Goal: Obtain resource: Download file/media

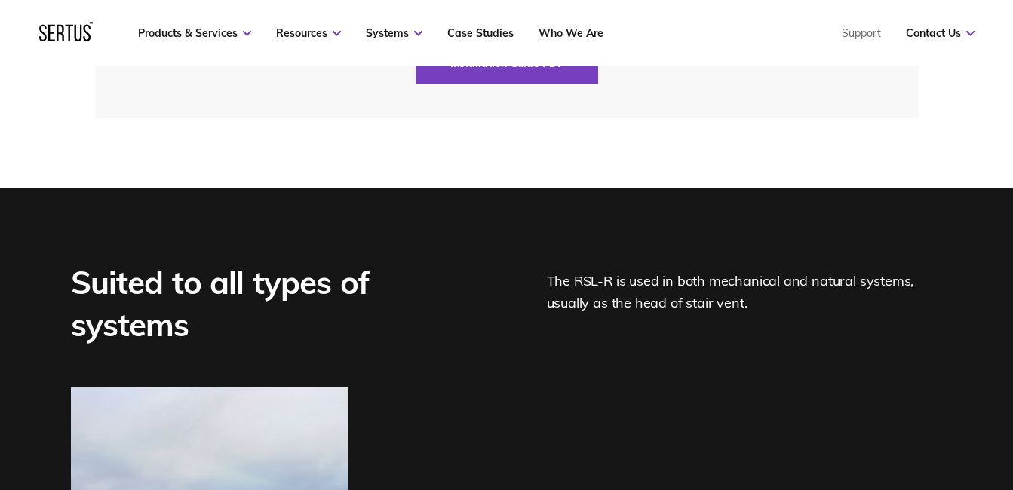
scroll to position [3567, 0]
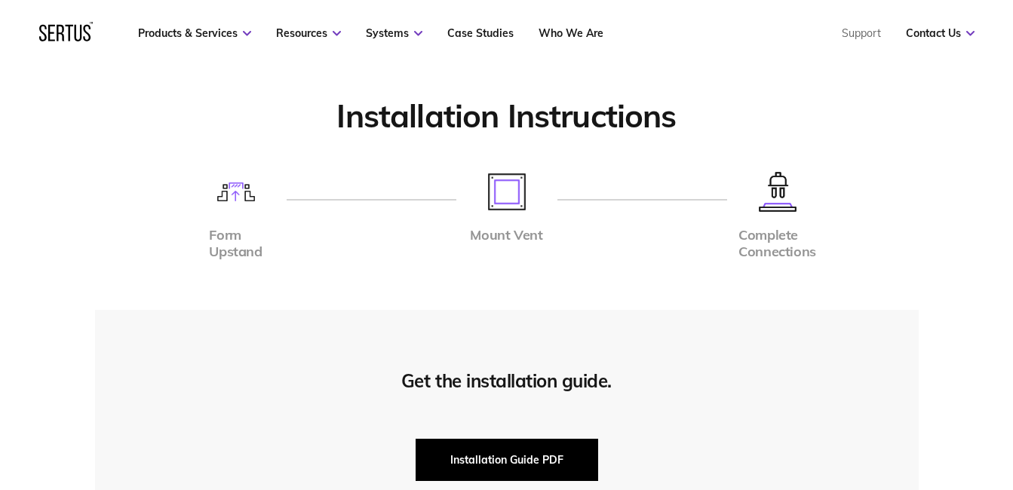
click at [524, 463] on button "Installation Guide PDF" at bounding box center [507, 460] width 183 height 42
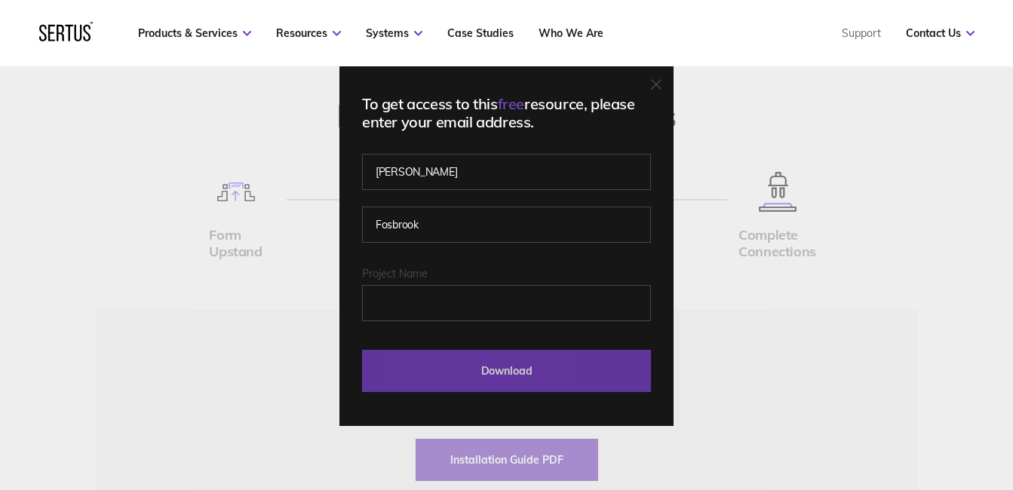
click at [548, 377] on input "Download" at bounding box center [506, 371] width 289 height 42
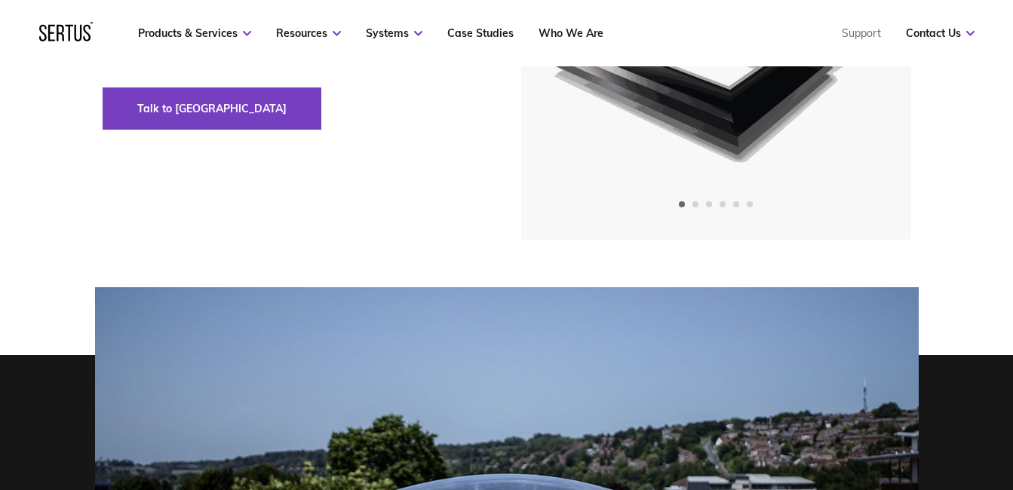
scroll to position [0, 0]
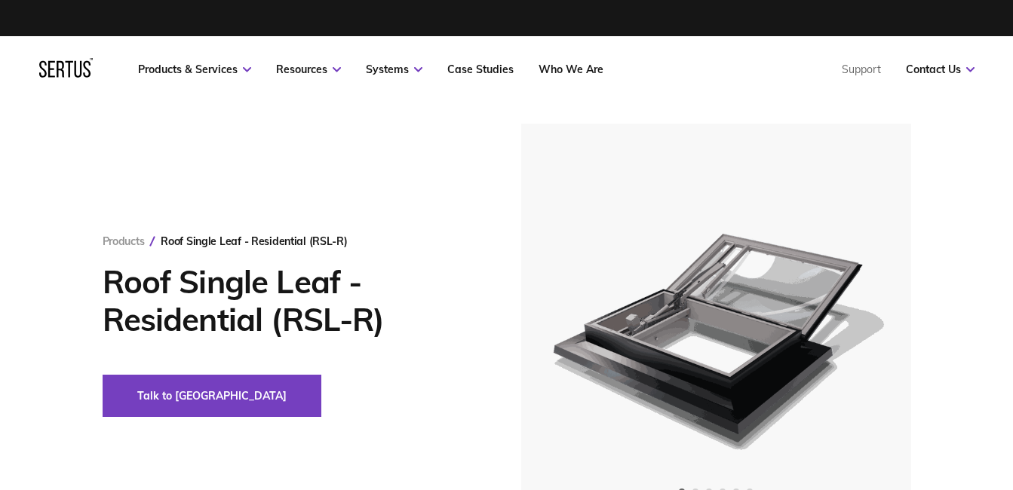
click at [579, 77] on nav "Products & Services Resources Systems Case Studies Who We Are Support Contact U…" at bounding box center [506, 69] width 935 height 66
click at [576, 66] on link "Who We Are" at bounding box center [571, 70] width 65 height 14
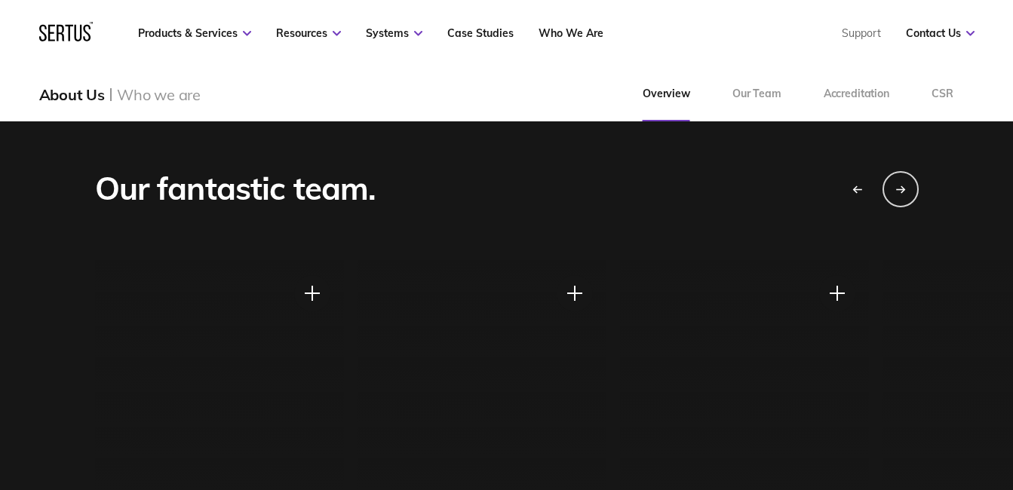
scroll to position [990, 0]
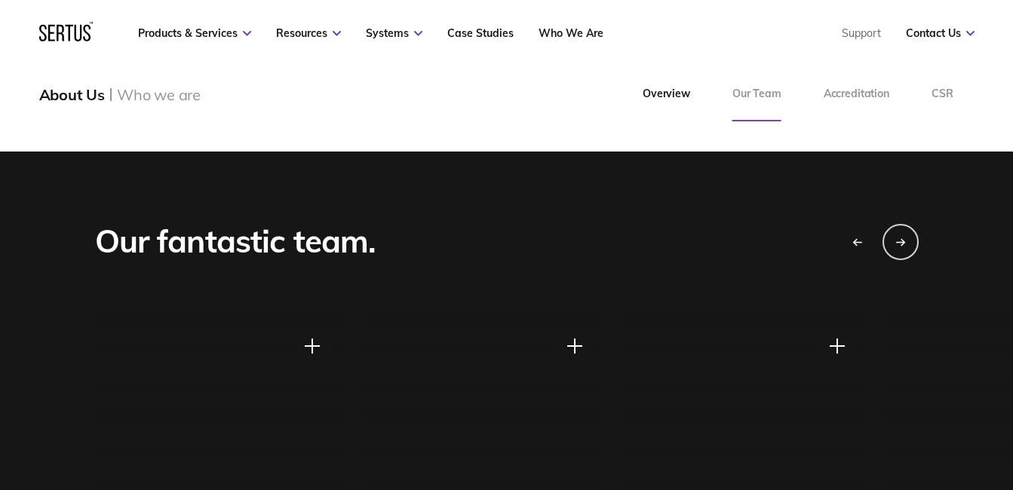
click at [773, 97] on link "Our Team" at bounding box center [756, 94] width 91 height 54
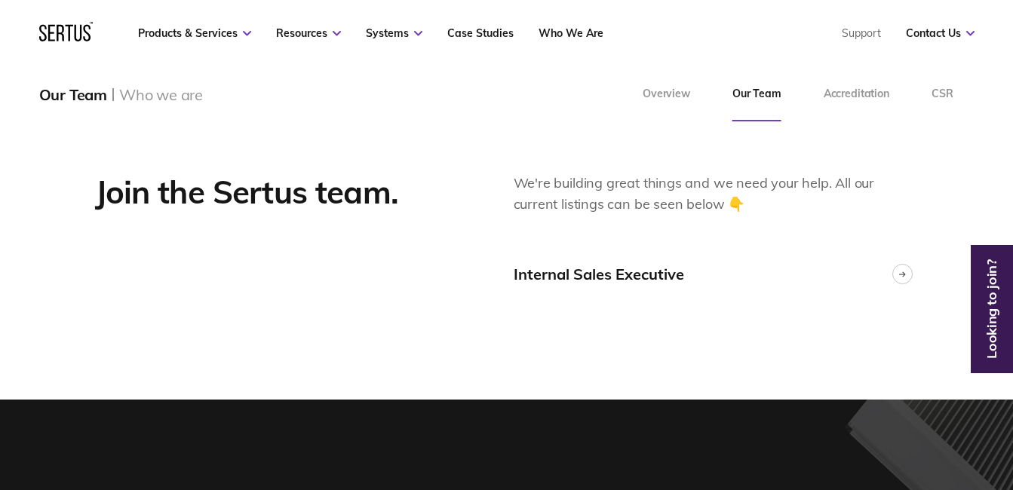
scroll to position [3814, 0]
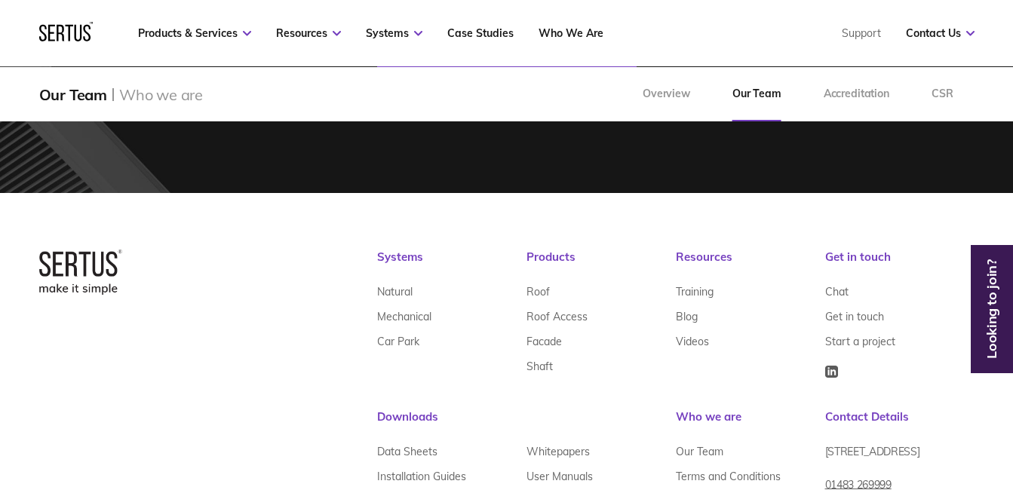
scroll to position [4499, 0]
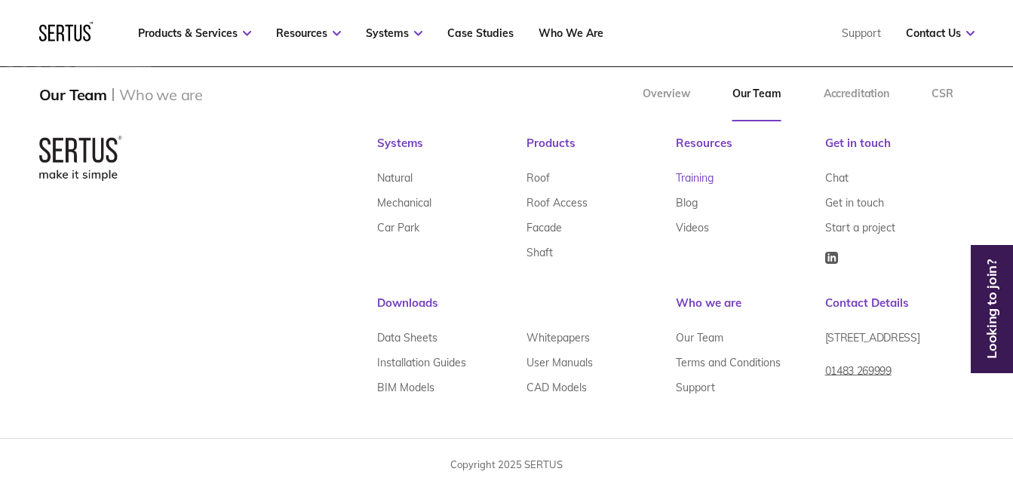
click at [702, 180] on link "Training" at bounding box center [695, 178] width 38 height 25
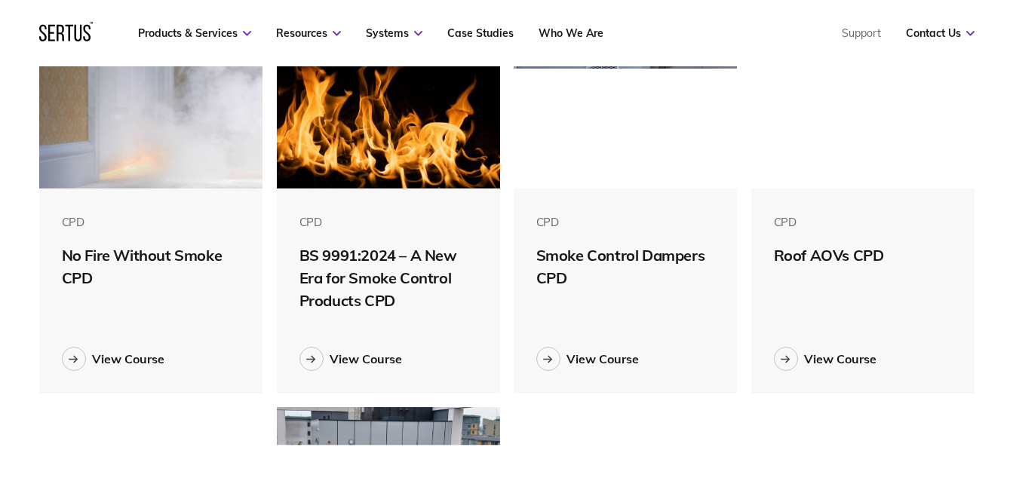
scroll to position [471, 0]
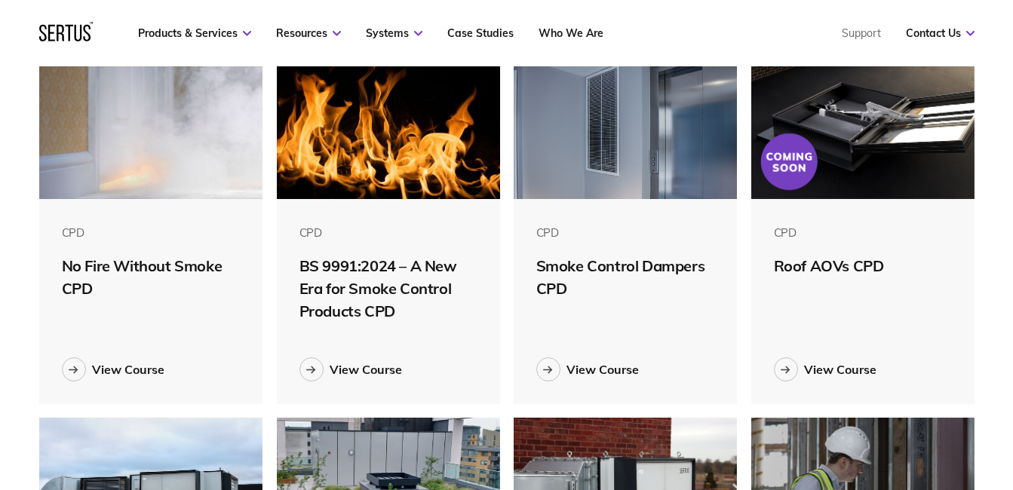
click at [839, 174] on img at bounding box center [863, 120] width 224 height 157
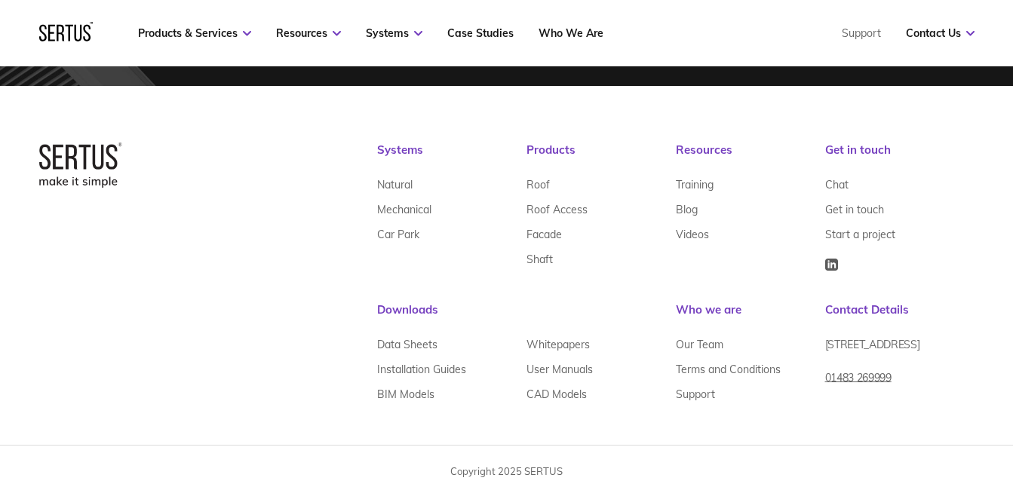
scroll to position [4349, 0]
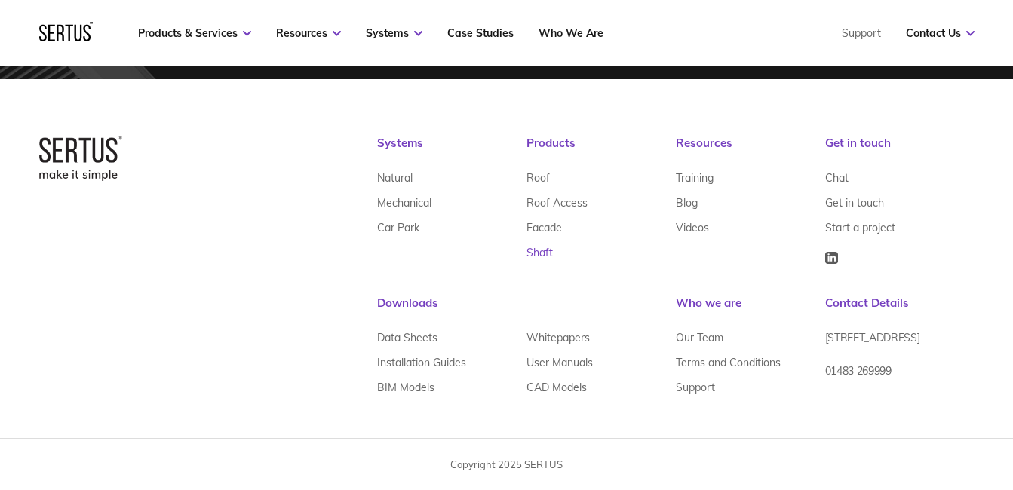
click at [542, 254] on link "Shaft" at bounding box center [539, 253] width 26 height 25
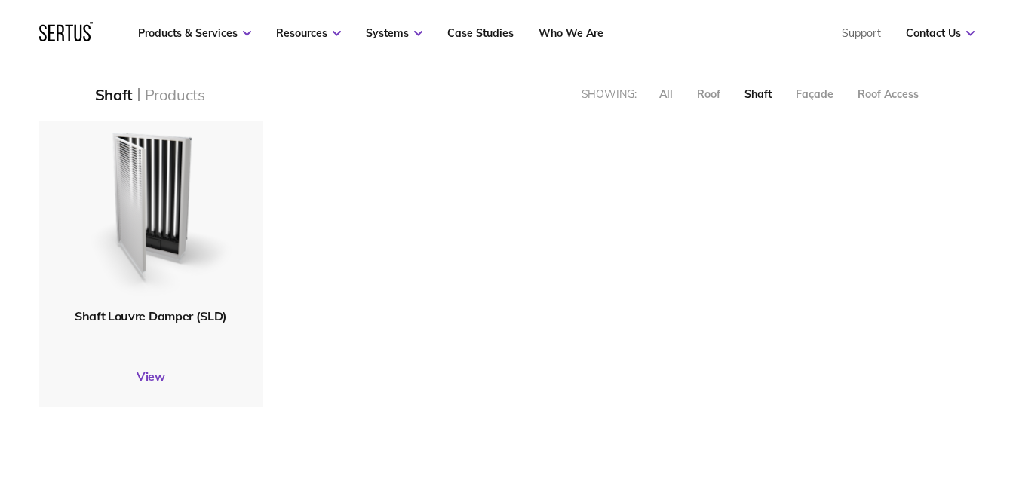
scroll to position [389, 0]
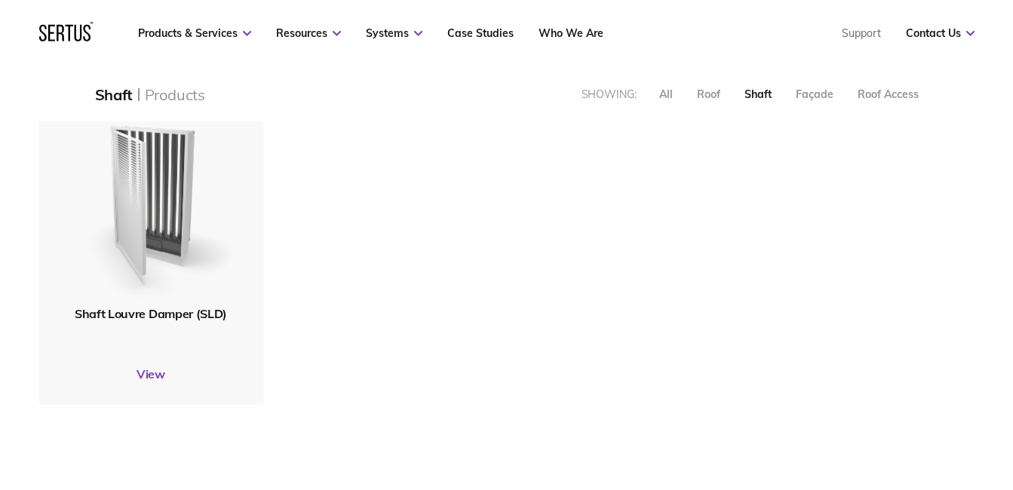
click at [166, 260] on img at bounding box center [150, 197] width 180 height 222
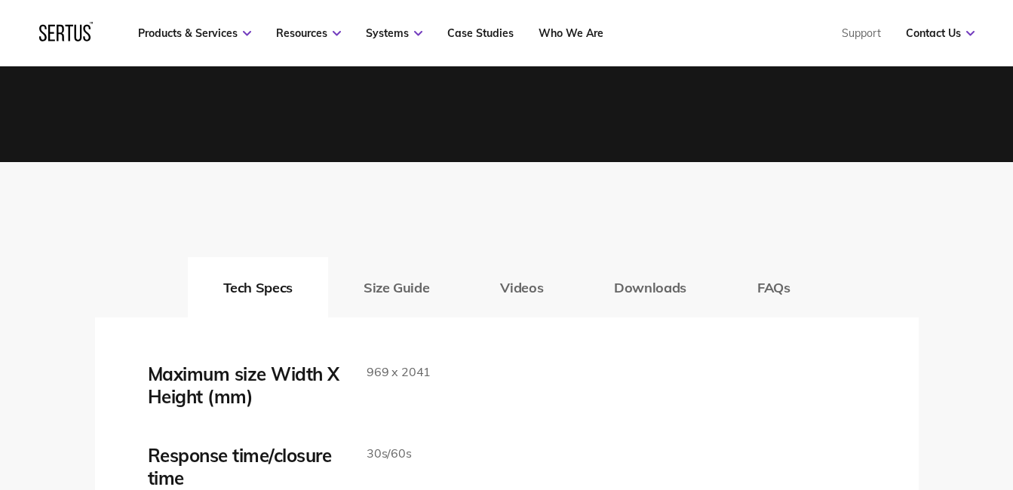
scroll to position [2262, 0]
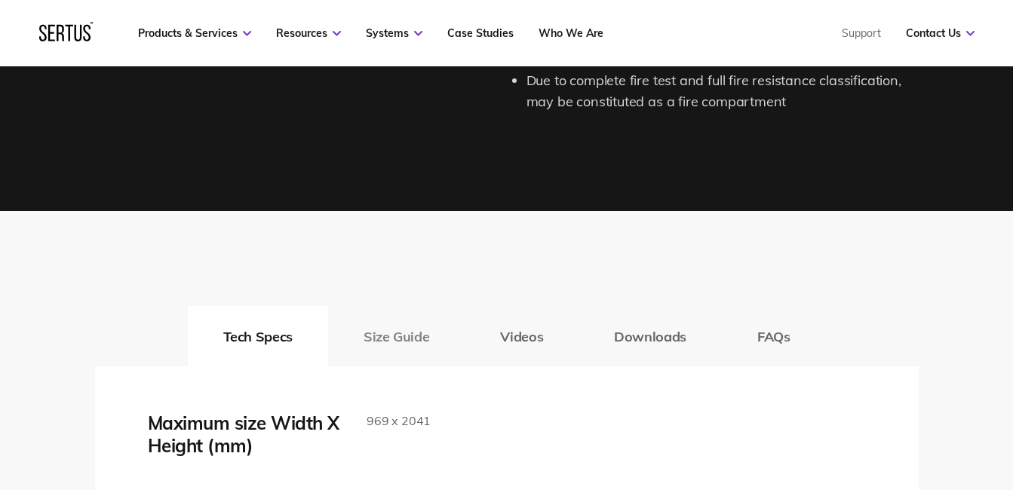
click at [416, 335] on button "Size Guide" at bounding box center [396, 336] width 137 height 60
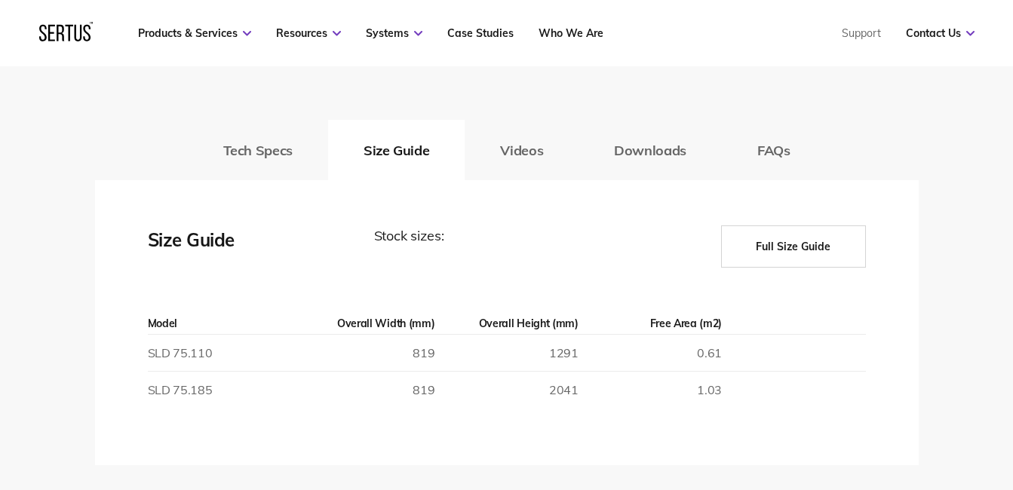
scroll to position [2484, 0]
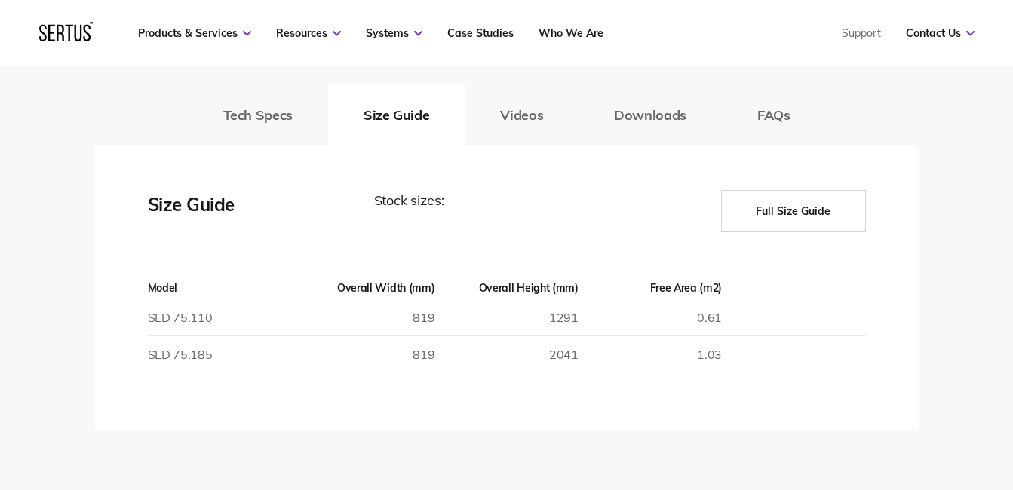
click at [788, 207] on button "Full Size Guide" at bounding box center [793, 211] width 145 height 42
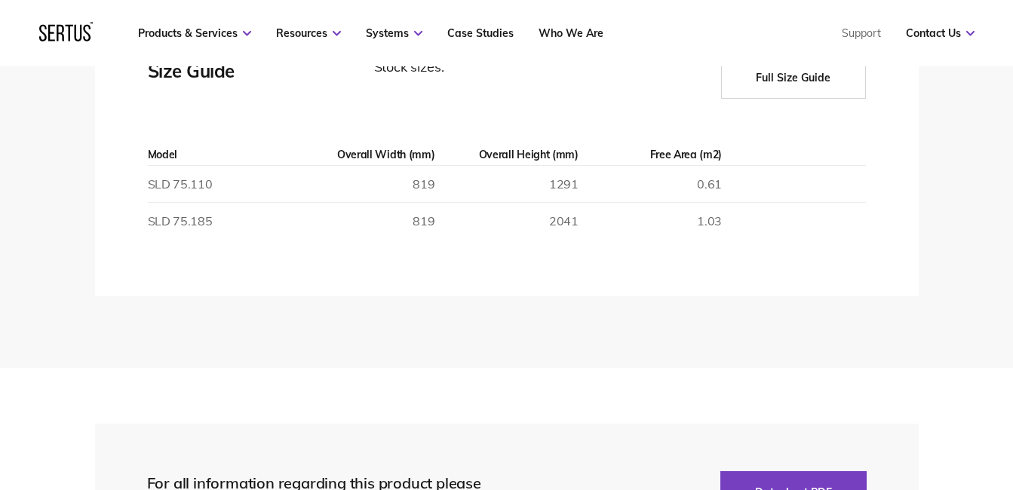
scroll to position [2466, 0]
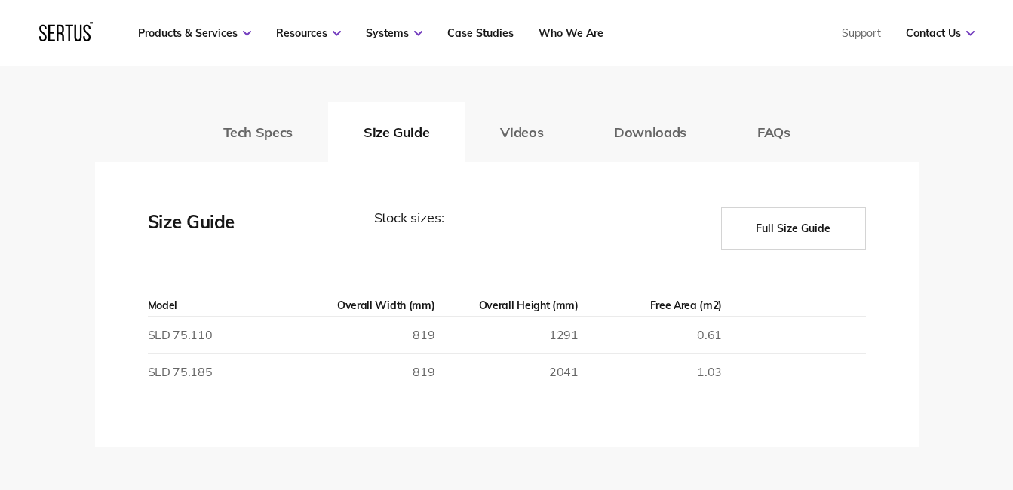
click at [812, 217] on button "Full Size Guide" at bounding box center [793, 228] width 145 height 42
click at [278, 135] on button "Tech Specs" at bounding box center [258, 132] width 140 height 60
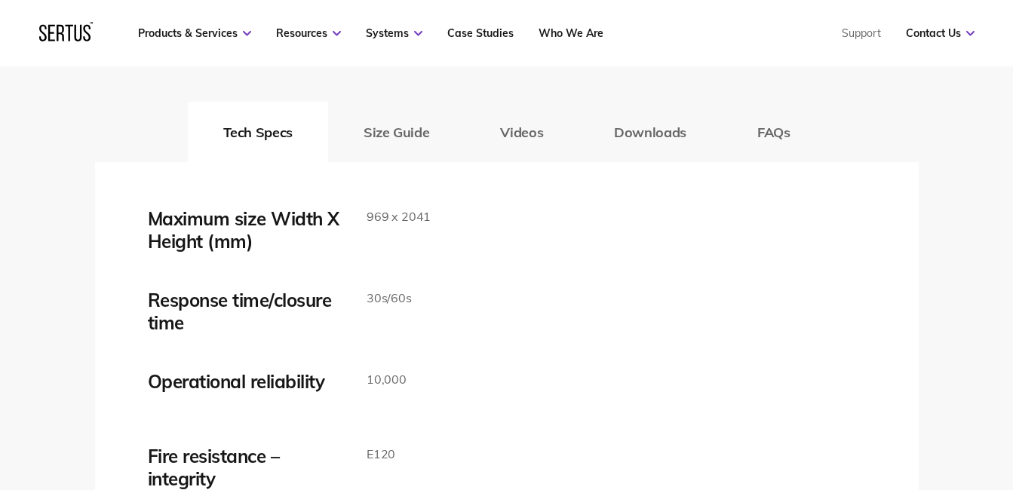
click at [404, 137] on button "Size Guide" at bounding box center [396, 132] width 137 height 60
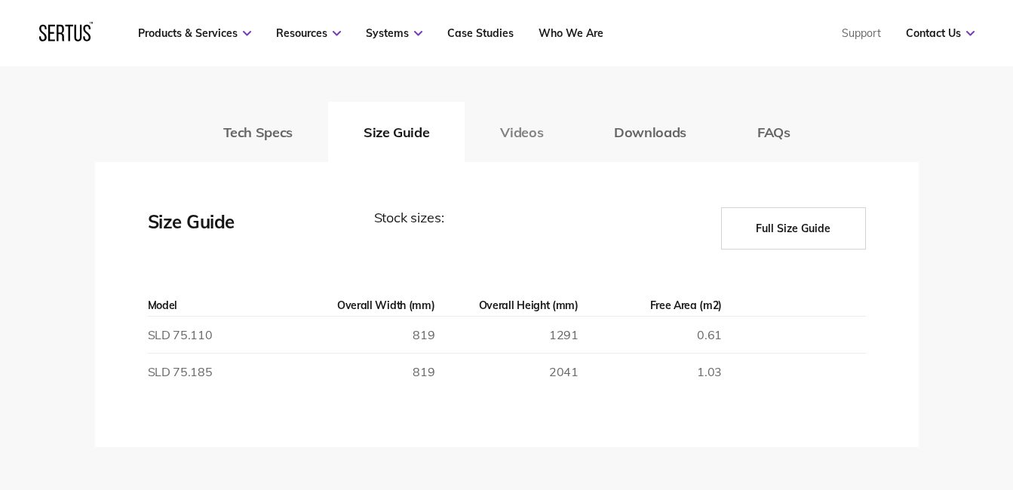
click at [525, 135] on button "Videos" at bounding box center [522, 132] width 114 height 60
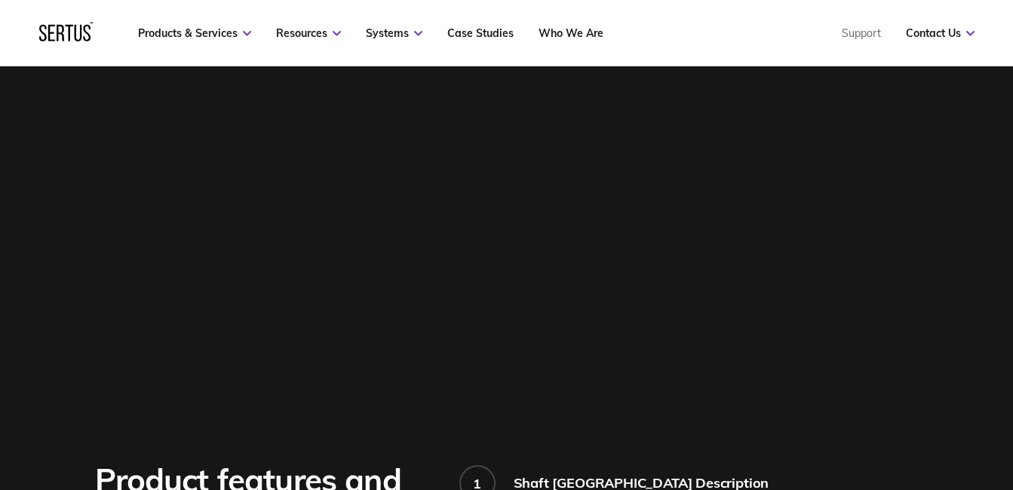
scroll to position [0, 0]
